Goal: Communication & Community: Answer question/provide support

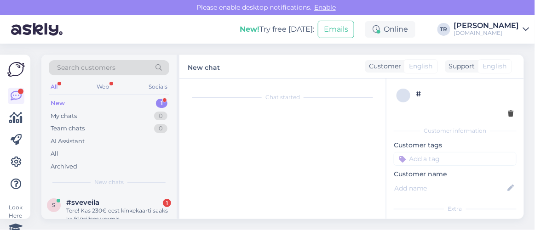
scroll to position [37, 0]
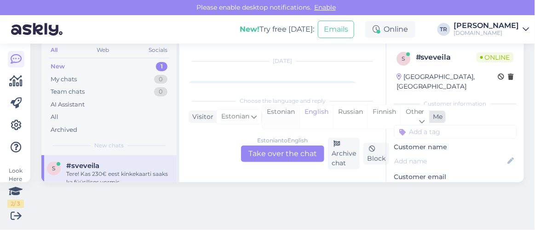
drag, startPoint x: 291, startPoint y: 112, endPoint x: 291, endPoint y: 120, distance: 7.8
click at [291, 111] on div "Estonian" at bounding box center [280, 116] width 37 height 23
click at [287, 157] on div "Estonian to Estonian Take over the chat" at bounding box center [282, 154] width 83 height 17
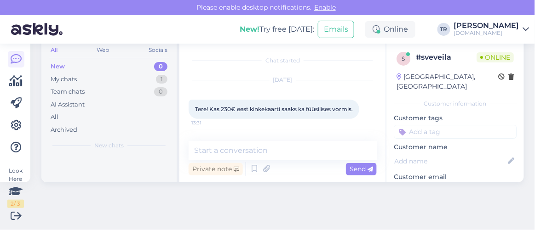
scroll to position [0, 0]
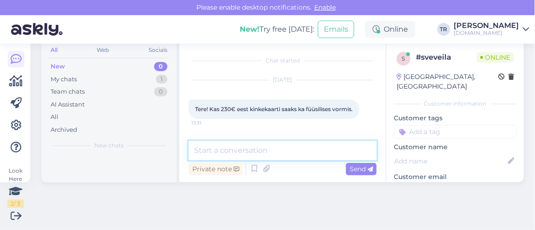
click at [298, 145] on textarea at bounding box center [283, 150] width 188 height 19
type textarea "Tere"
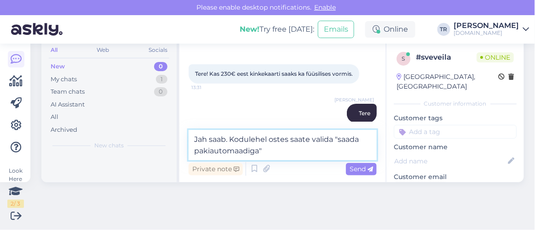
type textarea "Jah saab. Kodulehel ostes saate valida "saada pakiautomaadiga""
click at [307, 148] on textarea "Jah saab. Kodulehel ostes saate valida "saada pakiautomaadiga"" at bounding box center [283, 145] width 188 height 30
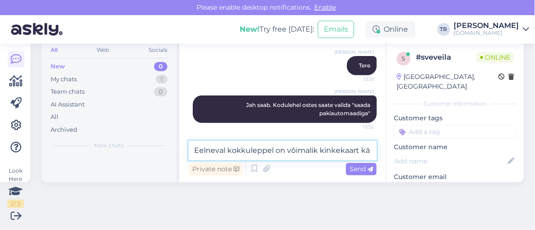
scroll to position [94, 0]
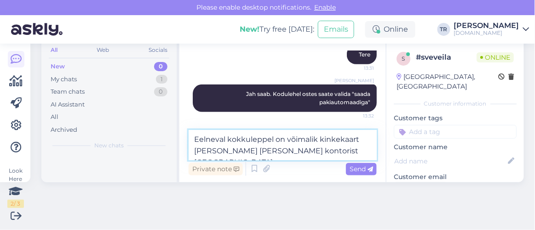
type textarea "Eelneval kokkuleppel on võimalik kinkekaart kätte saada ka meie kontorist Talli…"
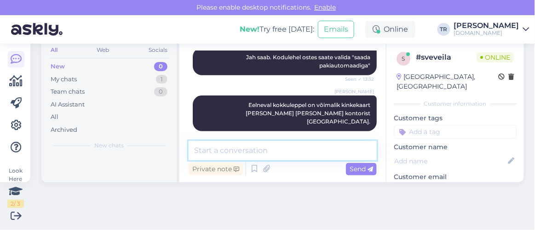
scroll to position [171, 0]
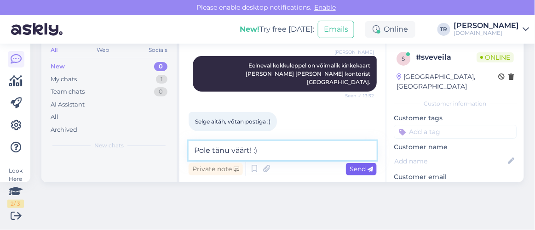
type textarea "Pole tänu väärt! :)"
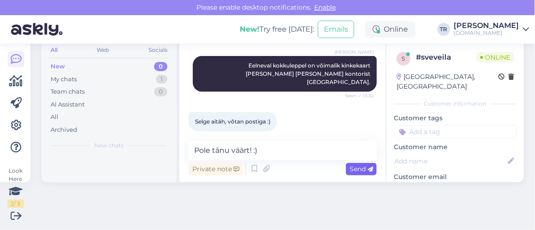
click at [350, 166] on span "Send" at bounding box center [361, 169] width 23 height 8
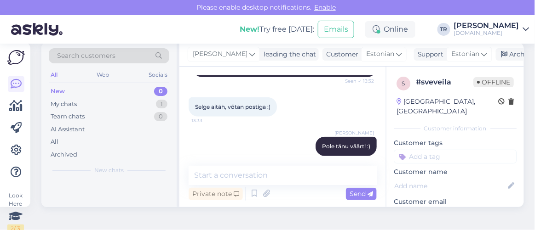
scroll to position [0, 0]
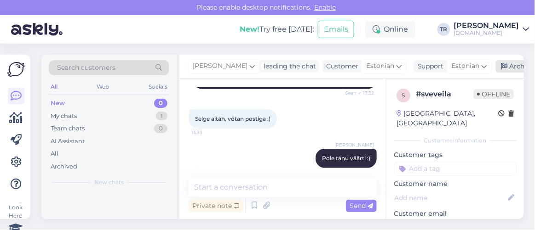
click at [501, 61] on div "Archive chat" at bounding box center [525, 66] width 58 height 12
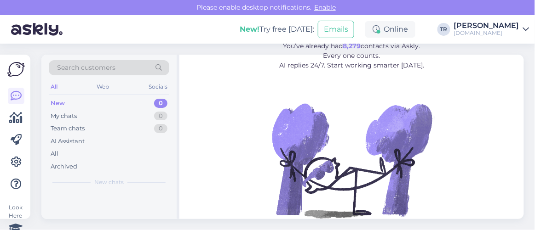
click at [465, 152] on figure "Leave repetitive questions to AI. You’ve already had 8,279 contacts via Askly. …" at bounding box center [352, 133] width 328 height 220
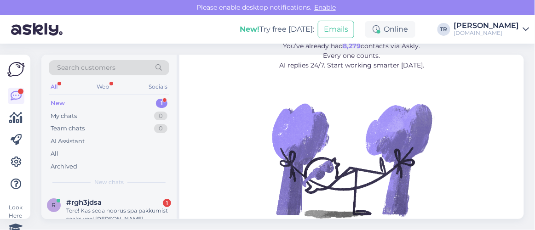
click at [92, 204] on span "#rgh3jdsa" at bounding box center [83, 203] width 35 height 8
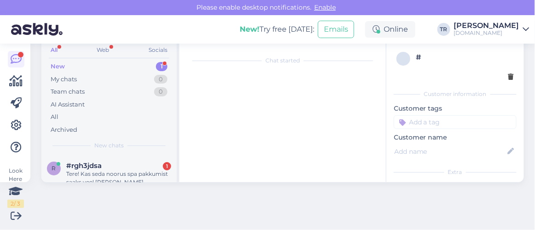
scroll to position [19, 0]
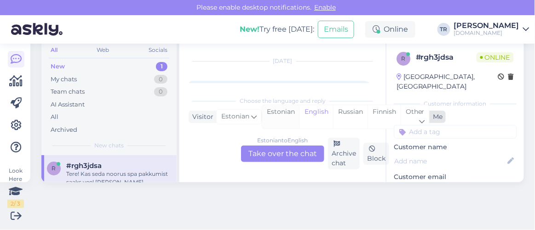
click at [284, 115] on div "Estonian" at bounding box center [280, 116] width 37 height 23
click at [286, 147] on div "Estonian to Estonian Take over the chat" at bounding box center [282, 154] width 83 height 17
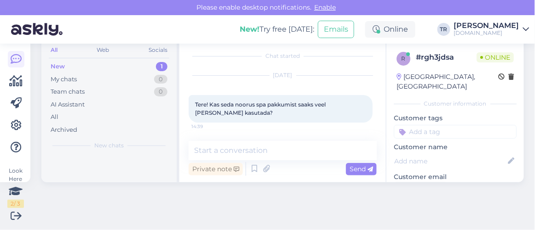
scroll to position [4, 0]
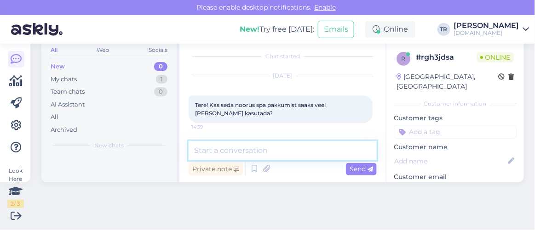
click at [281, 151] on textarea at bounding box center [283, 150] width 188 height 19
type textarea "Tere"
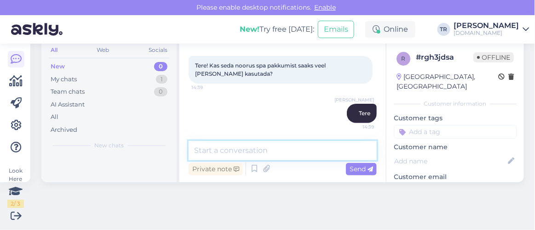
click at [274, 152] on textarea at bounding box center [283, 150] width 188 height 19
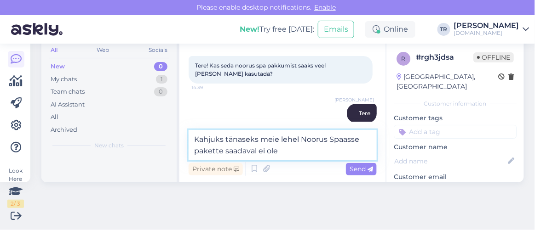
type textarea "Kahjuks tänaseks meie lehel Noorus Spaasse pakette saadaval ei ole."
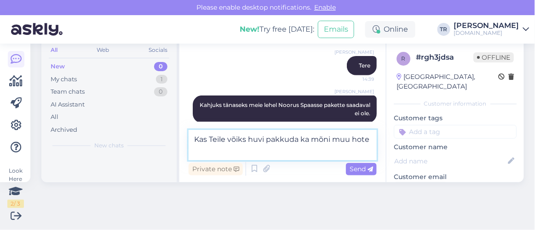
scroll to position [103, 0]
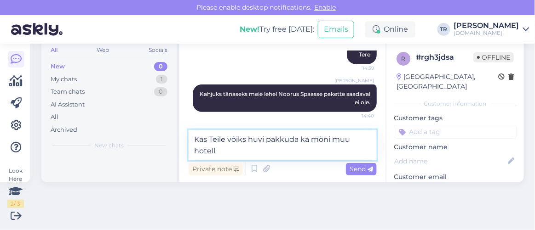
type textarea "Kas Teile võiks huvi pakkuda ka mõni muu hotell?"
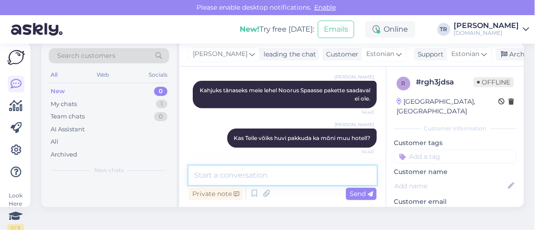
scroll to position [0, 0]
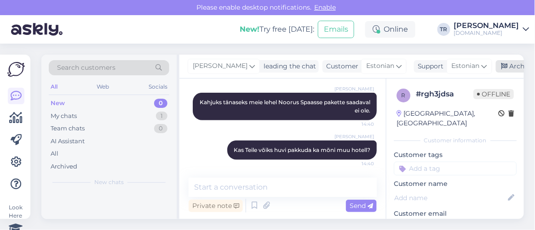
click at [503, 68] on icon at bounding box center [504, 66] width 6 height 6
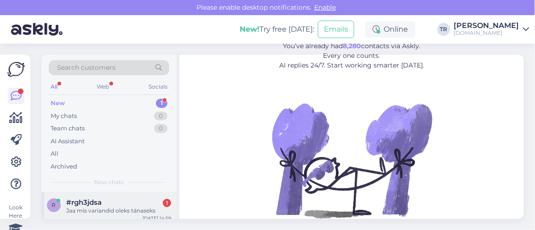
click at [118, 196] on div "r #rgh3jdsa 1 Jaa mis variandid oleks tänaseks Oct 4 14:59" at bounding box center [108, 208] width 135 height 33
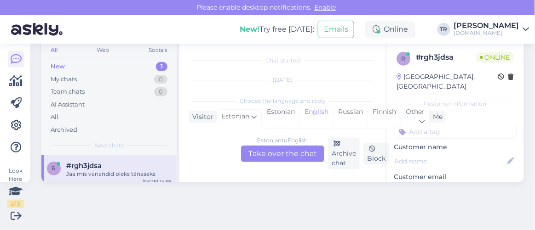
scroll to position [213, 0]
click at [287, 115] on div "Estonian" at bounding box center [280, 116] width 37 height 23
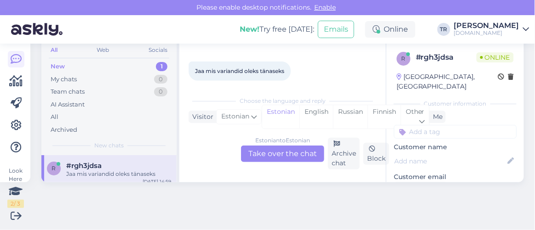
click at [287, 151] on div "Estonian to Estonian Take over the chat" at bounding box center [282, 154] width 83 height 17
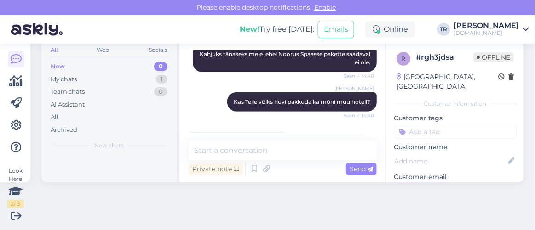
scroll to position [171, 0]
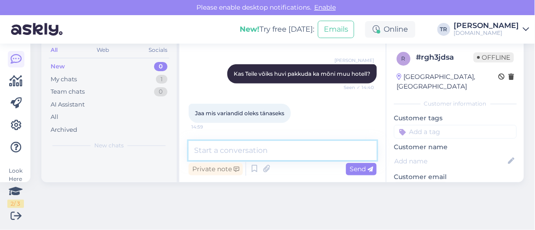
click at [281, 145] on textarea at bounding box center [283, 150] width 188 height 19
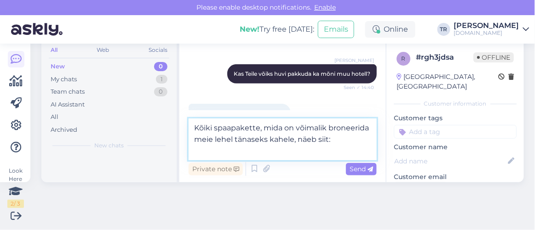
paste textarea "https://hookusbookus.com/et/paketid;dateArrival=2025-10-04;dateDeparture=2025-1…"
type textarea "Kõiki spaapakette, mida on võimalik broneerida meie lehel tänaseks kahele, näeb…"
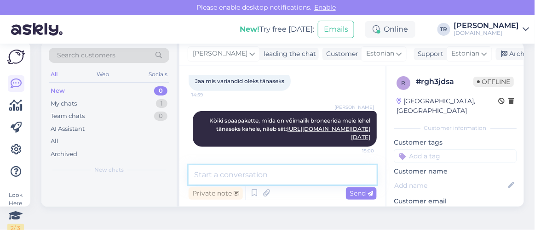
scroll to position [0, 0]
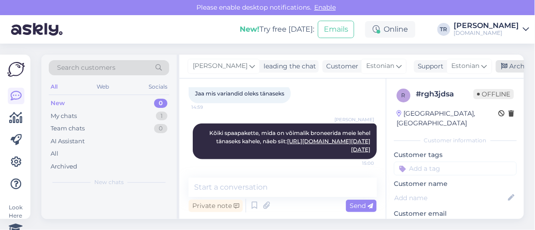
click at [508, 64] on div "Archive chat" at bounding box center [525, 66] width 58 height 12
